Goal: Find specific fact: Find specific fact

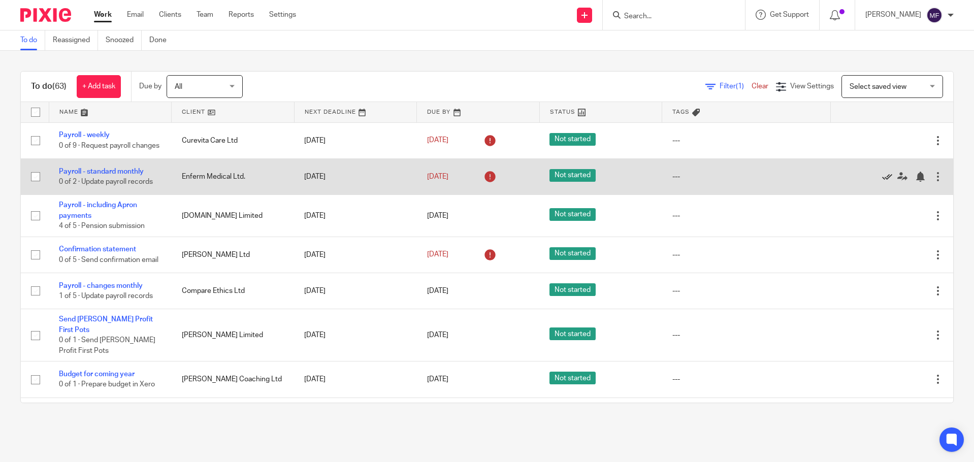
click at [882, 182] on icon at bounding box center [887, 177] width 10 height 10
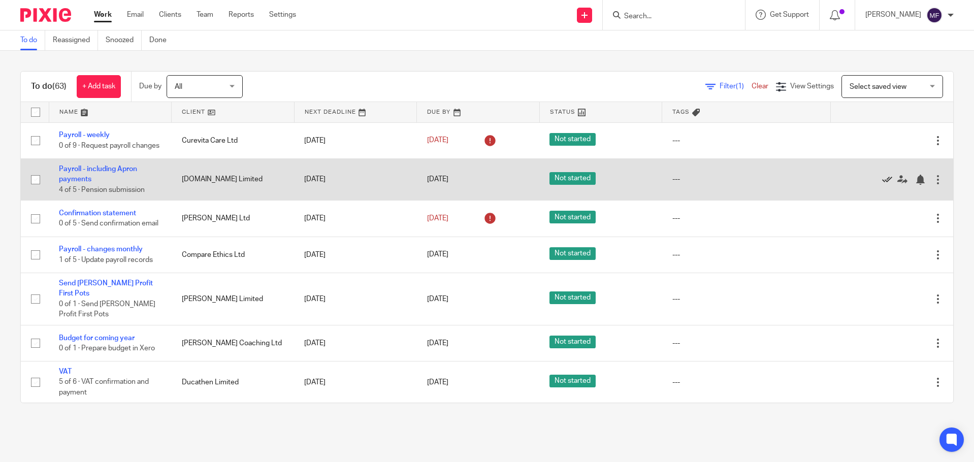
click at [882, 185] on icon at bounding box center [887, 180] width 10 height 10
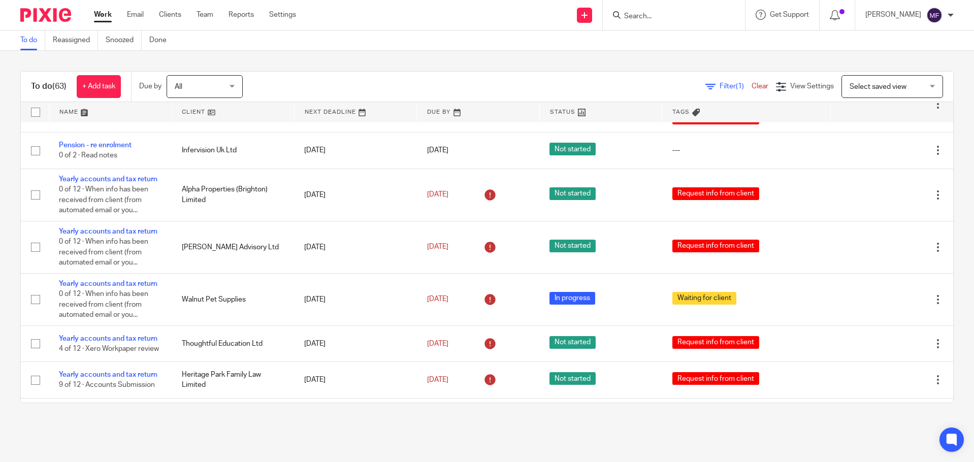
scroll to position [457, 0]
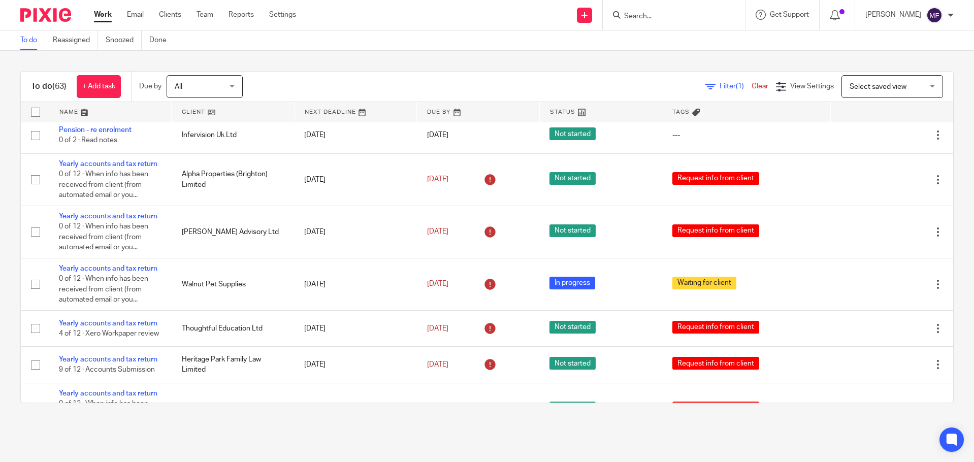
click at [643, 13] on input "Search" at bounding box center [668, 16] width 91 height 9
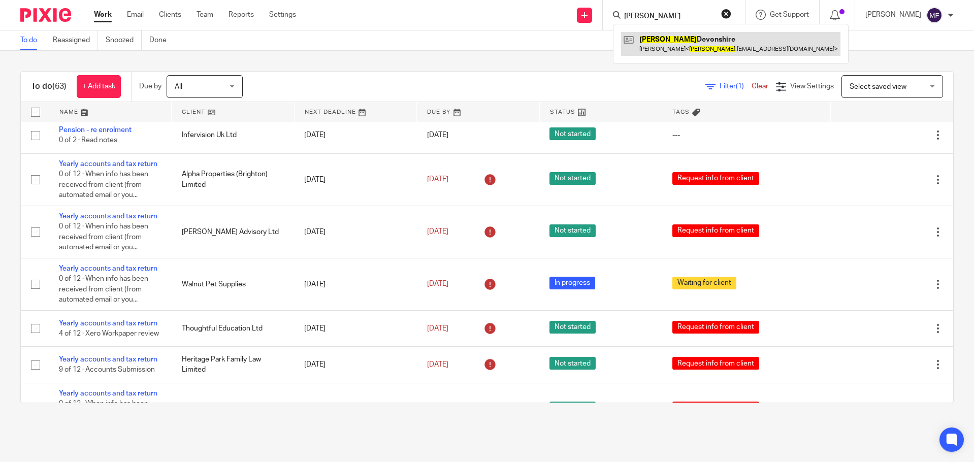
type input "Liz"
click at [664, 38] on link at bounding box center [730, 43] width 219 height 23
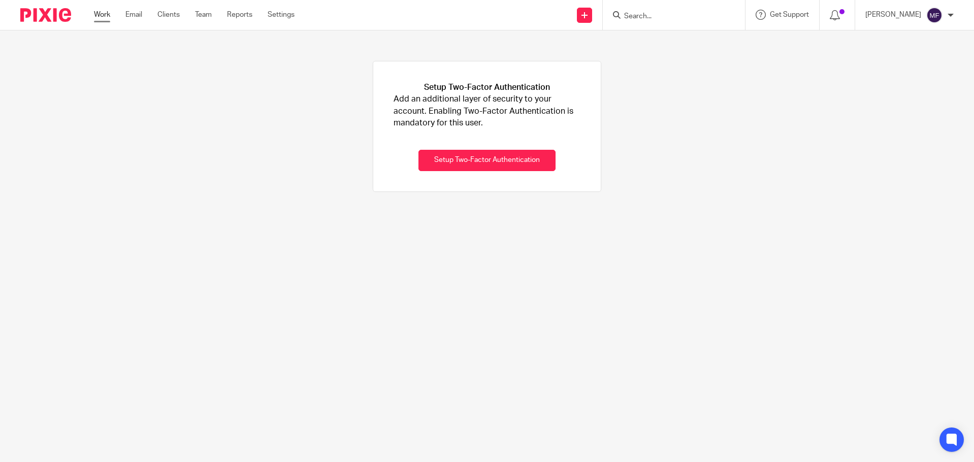
click at [100, 17] on link "Work" at bounding box center [102, 15] width 16 height 10
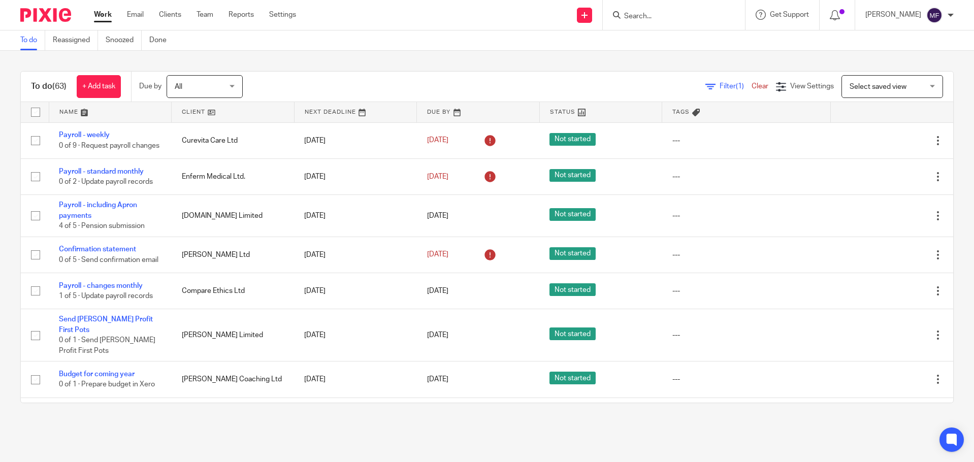
click at [678, 15] on input "Search" at bounding box center [668, 16] width 91 height 9
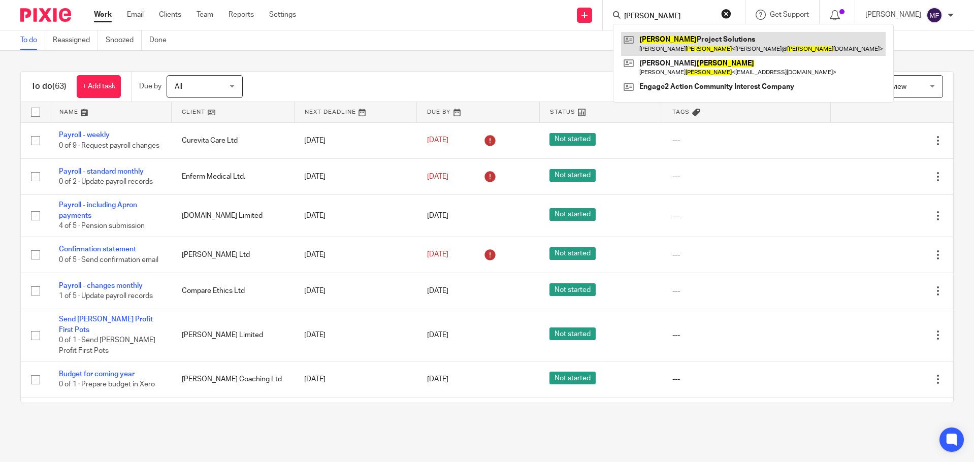
type input "thorne"
click at [702, 40] on link at bounding box center [753, 43] width 265 height 23
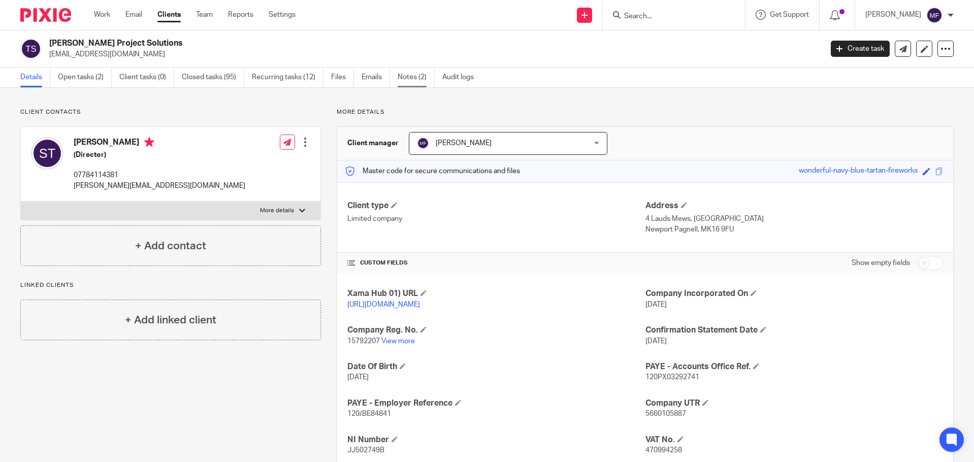
click at [409, 79] on link "Notes (2)" at bounding box center [416, 78] width 37 height 20
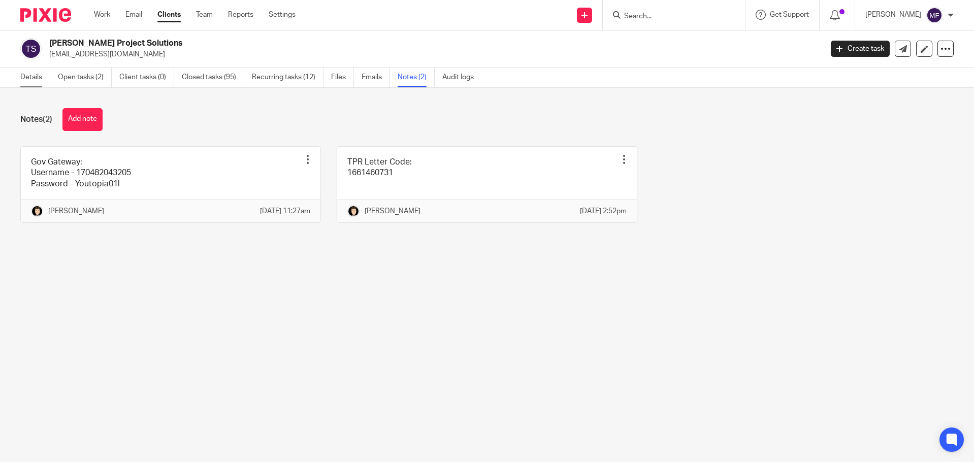
click at [37, 79] on link "Details" at bounding box center [35, 78] width 30 height 20
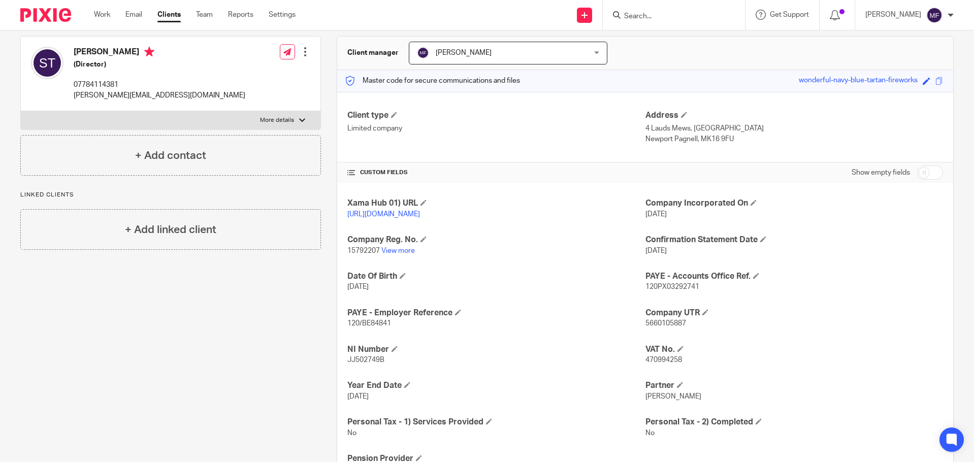
scroll to position [102, 0]
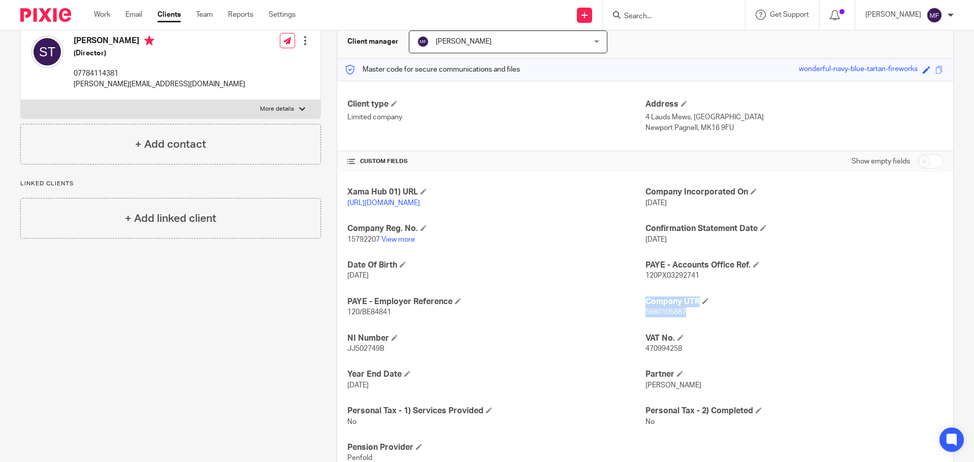
drag, startPoint x: 683, startPoint y: 320, endPoint x: 639, endPoint y: 320, distance: 44.2
click at [639, 320] on div "Xama Hub 01) URL https://platform.xamatech.com/portal/crm/clients/2f053420-3ab0…" at bounding box center [645, 325] width 616 height 307
click at [655, 316] on span "5660105887" at bounding box center [666, 312] width 41 height 7
drag, startPoint x: 684, startPoint y: 322, endPoint x: 640, endPoint y: 325, distance: 43.8
click at [646, 317] on p "5660105887" at bounding box center [795, 312] width 298 height 10
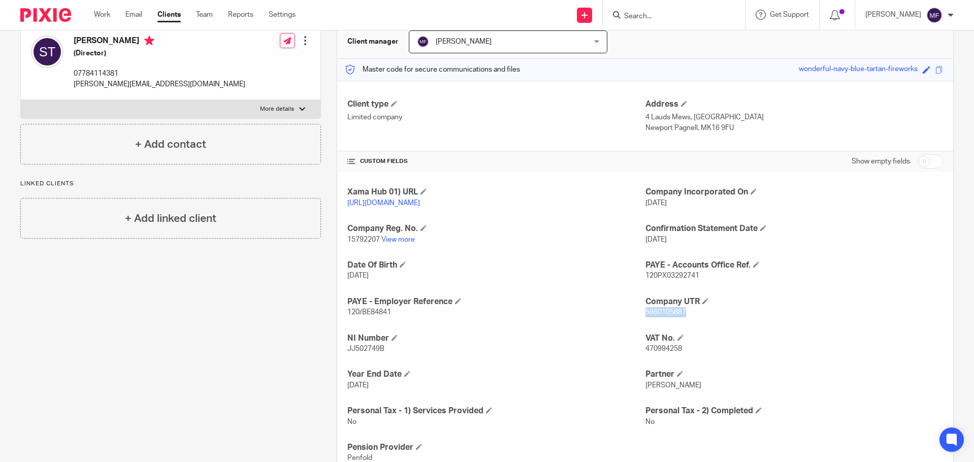
copy span "5660105887"
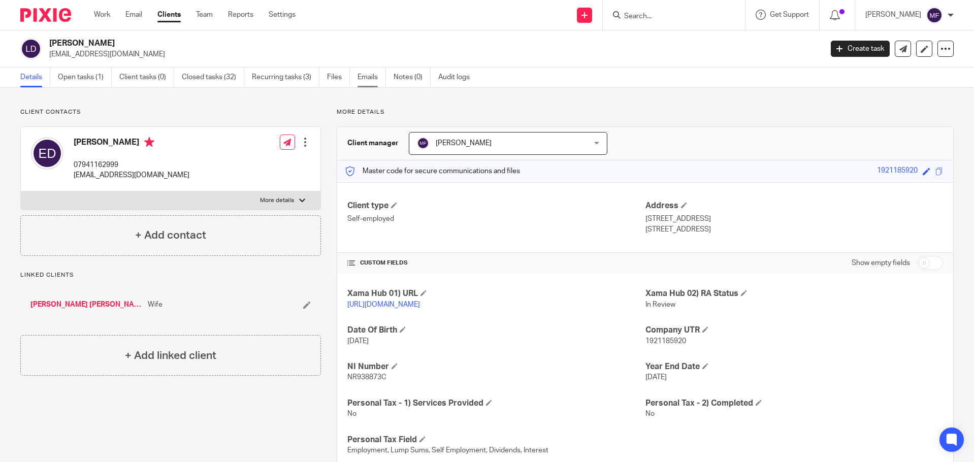
click at [366, 75] on link "Emails" at bounding box center [372, 78] width 28 height 20
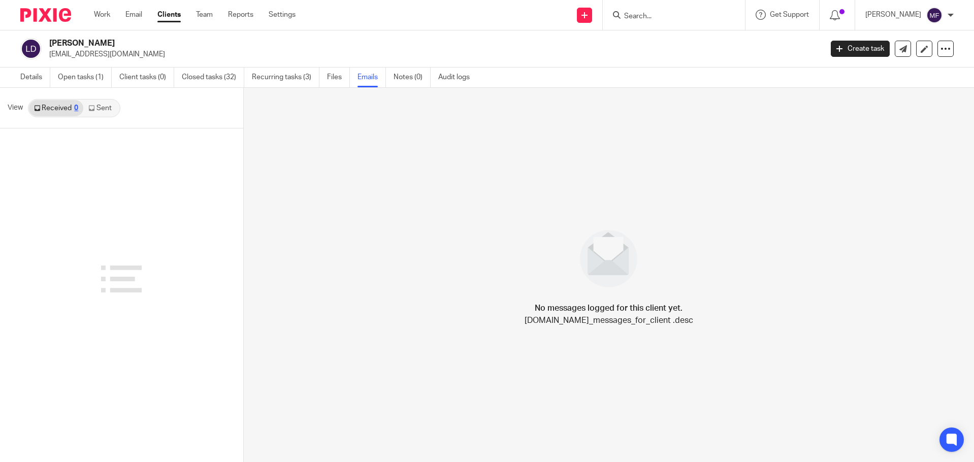
click at [98, 110] on link "Sent" at bounding box center [101, 108] width 36 height 16
